Goal: Check status: Check status

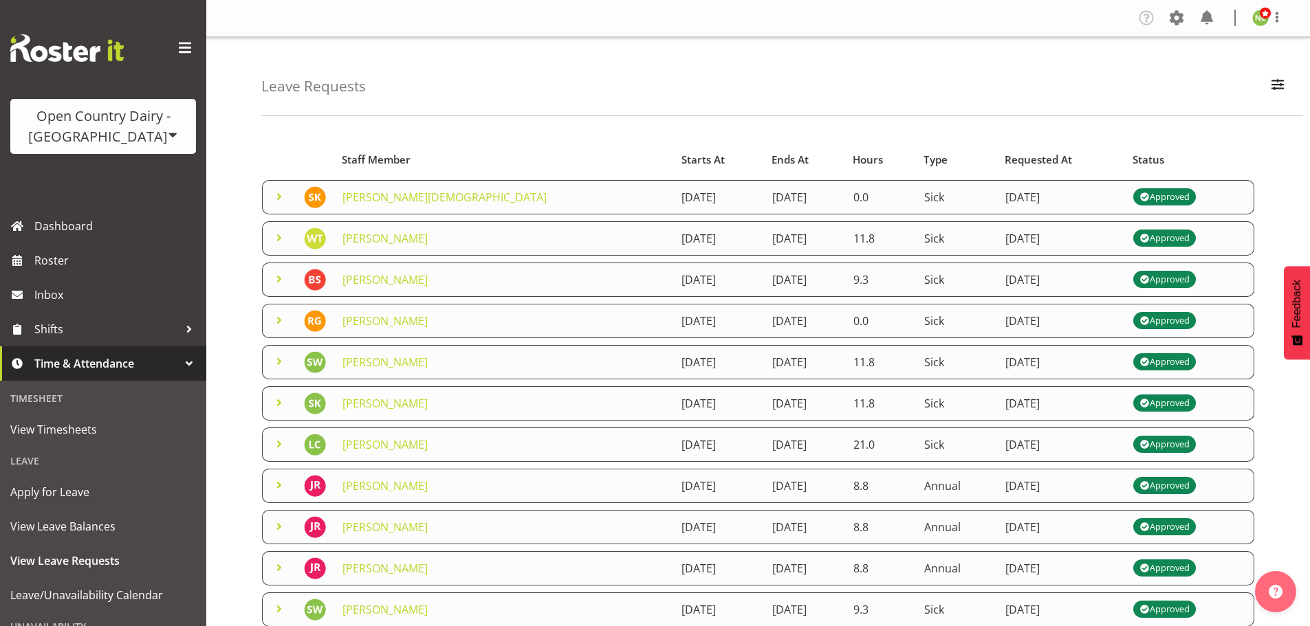
click at [219, 149] on div "Leave Requests Search Search for a particular employee Status All Approved Requ…" at bounding box center [757, 445] width 1103 height 817
click at [273, 197] on span at bounding box center [279, 196] width 16 height 16
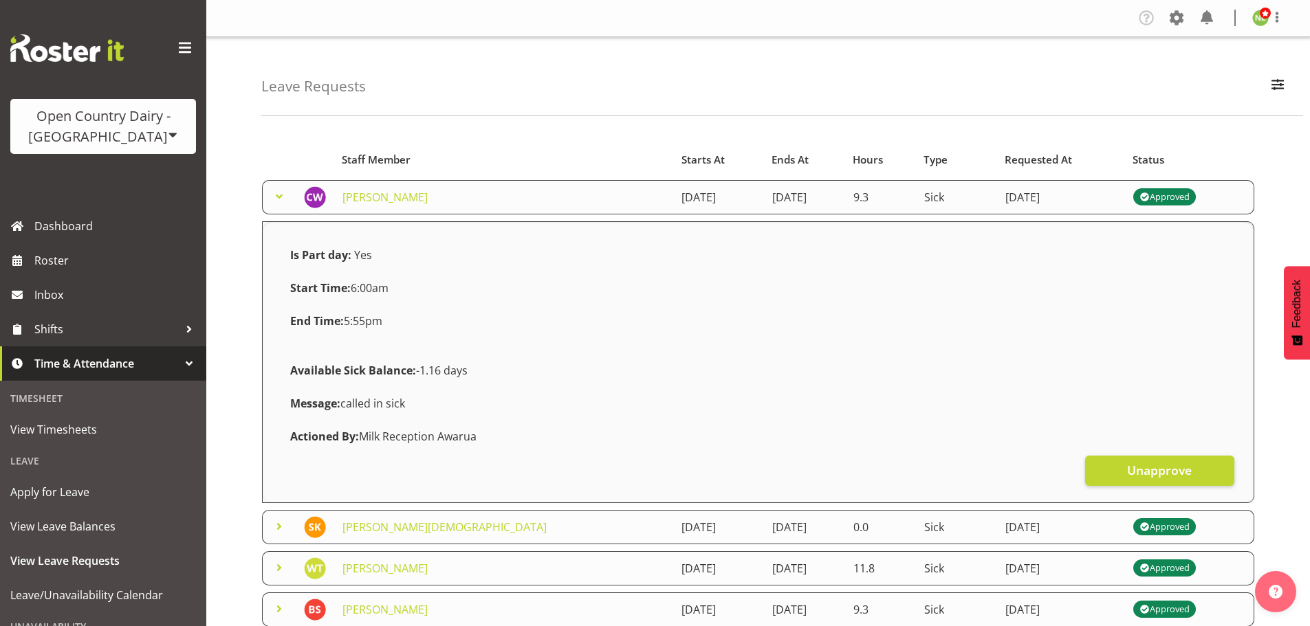
click at [276, 197] on span at bounding box center [279, 196] width 16 height 16
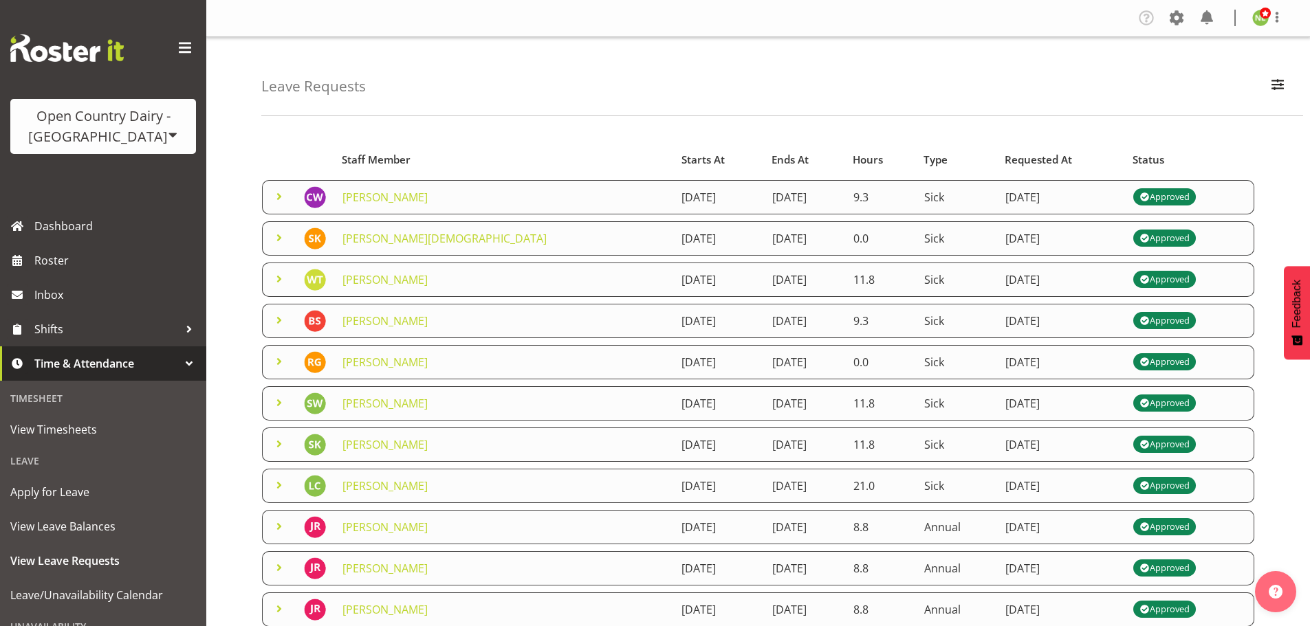
click at [279, 474] on td at bounding box center [279, 486] width 34 height 34
click at [279, 482] on span at bounding box center [279, 485] width 16 height 16
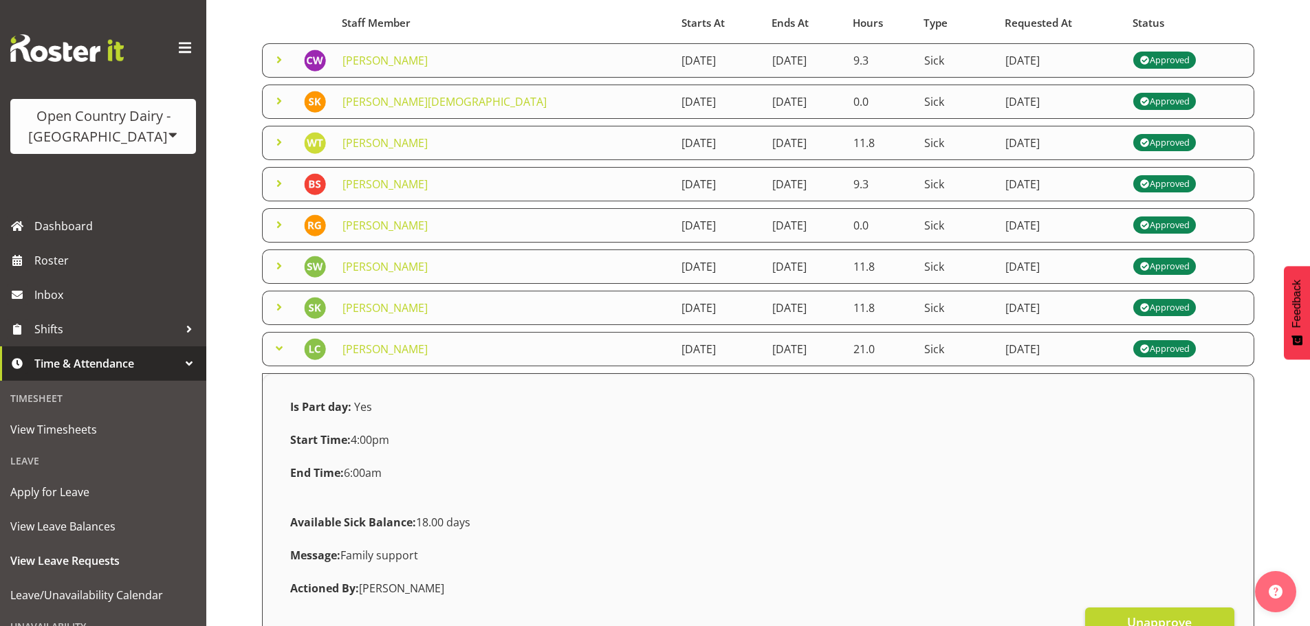
scroll to position [137, 0]
click at [285, 346] on span at bounding box center [279, 348] width 16 height 16
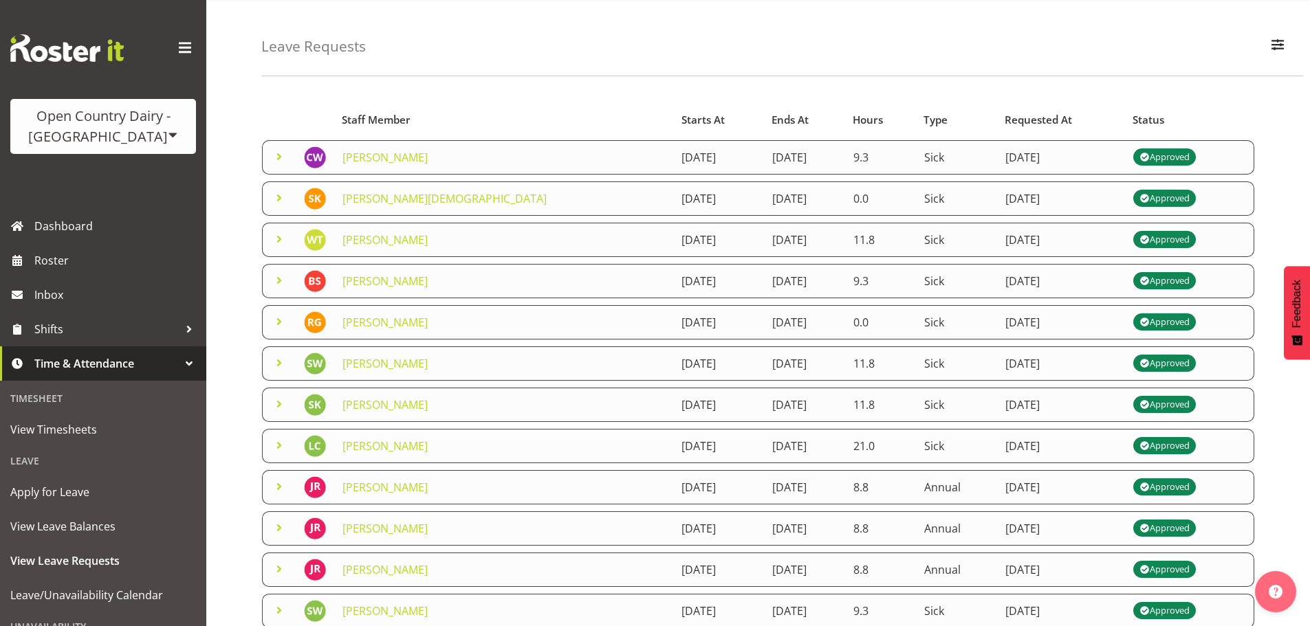
scroll to position [0, 0]
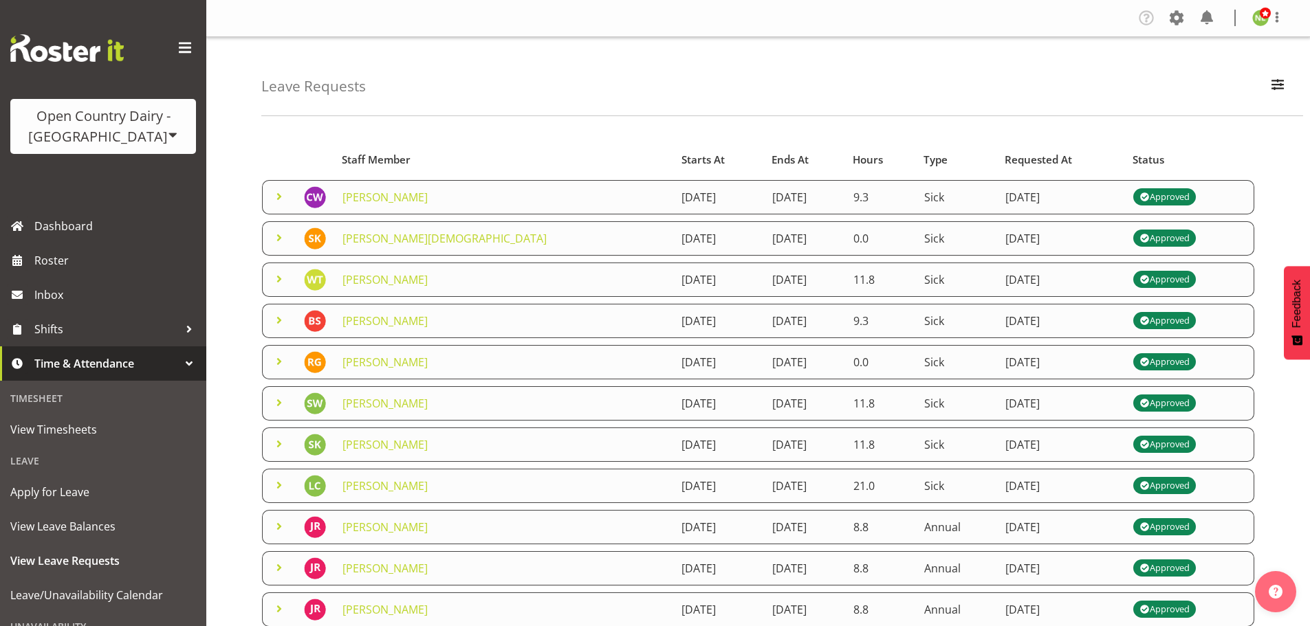
drag, startPoint x: 237, startPoint y: 216, endPoint x: 232, endPoint y: 226, distance: 11.7
click at [237, 216] on div "Leave Requests Search Search for a particular employee Status All Approved Requ…" at bounding box center [757, 445] width 1103 height 817
